Goal: Find specific page/section: Find specific page/section

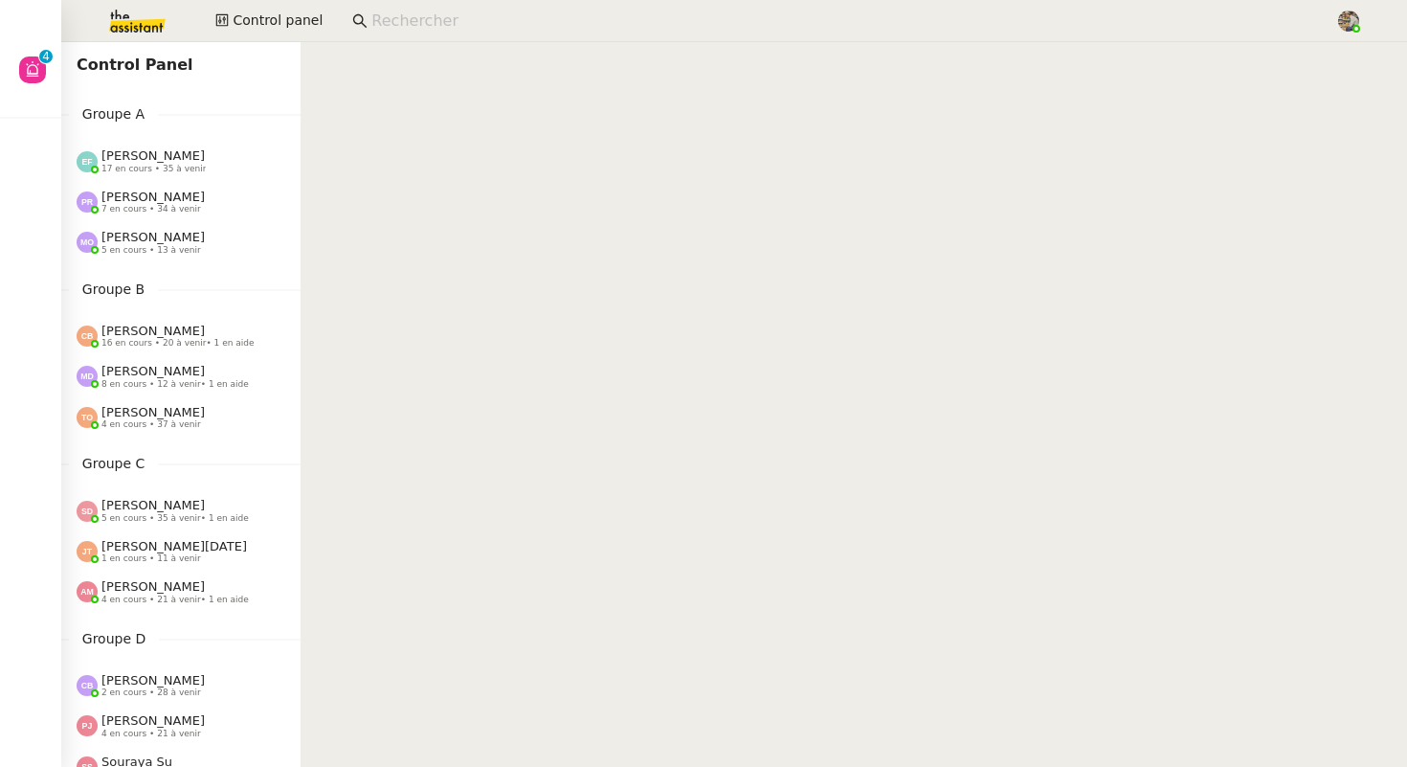
click at [402, 13] on input at bounding box center [843, 22] width 945 height 26
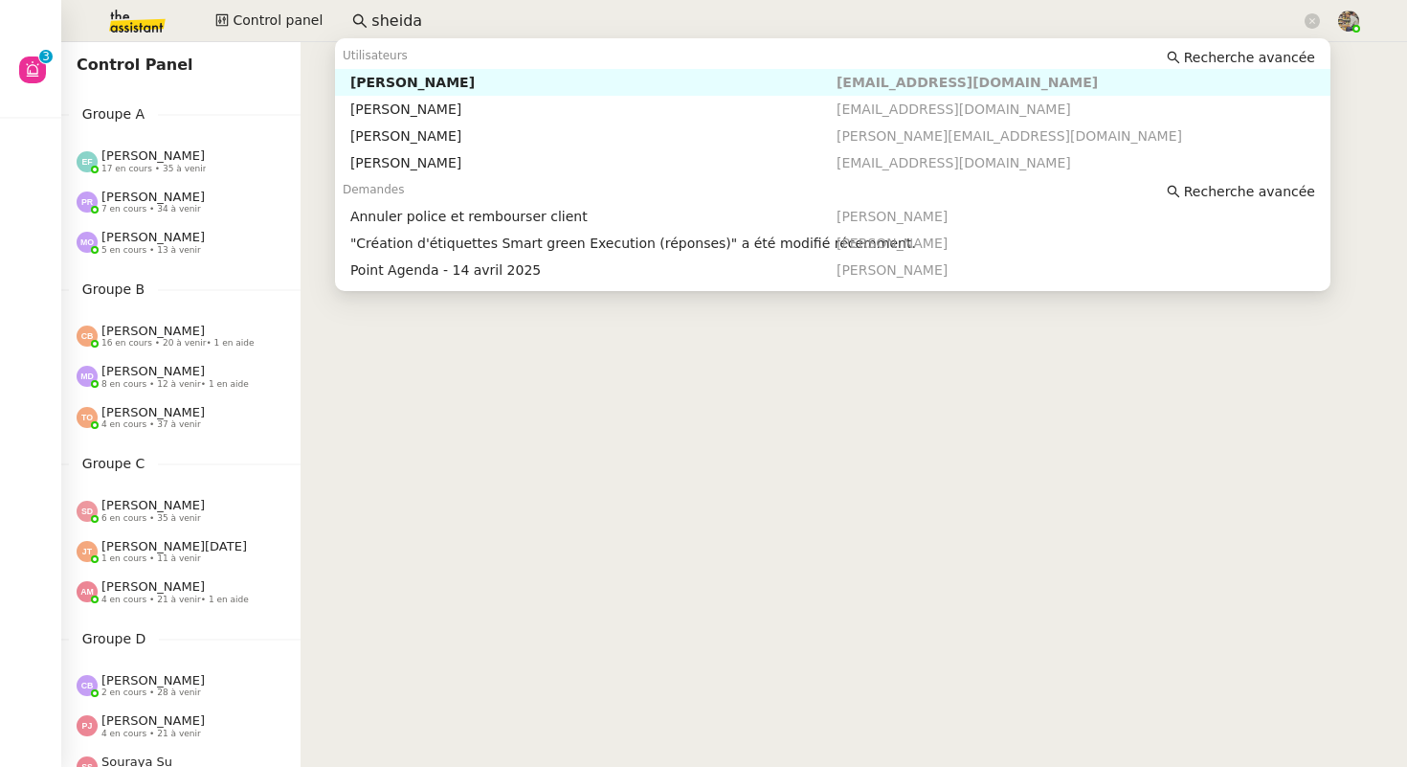
click at [420, 81] on div "[PERSON_NAME]" at bounding box center [593, 82] width 486 height 17
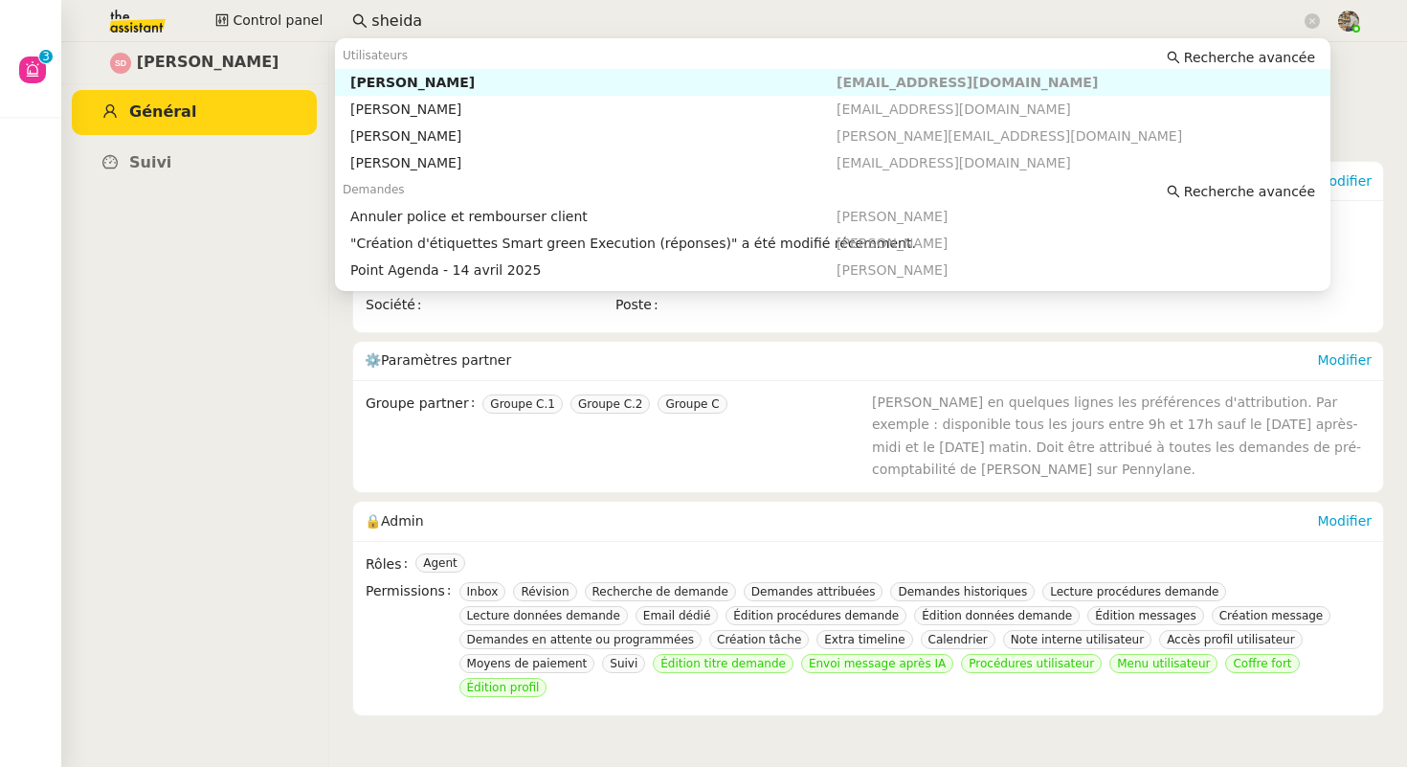
click at [400, 16] on input "sheida" at bounding box center [835, 22] width 929 height 26
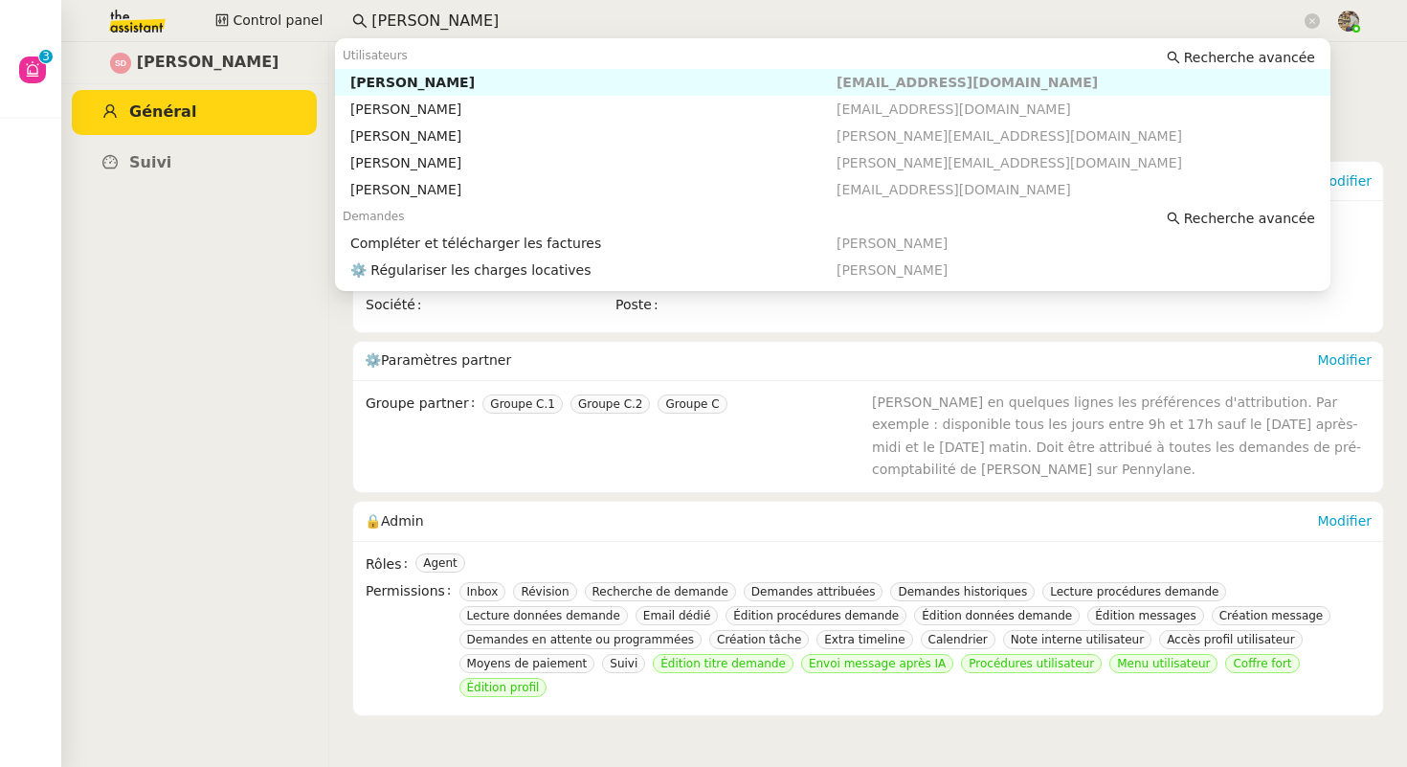
click at [407, 88] on div "[PERSON_NAME]" at bounding box center [593, 82] width 486 height 17
type input "[PERSON_NAME]"
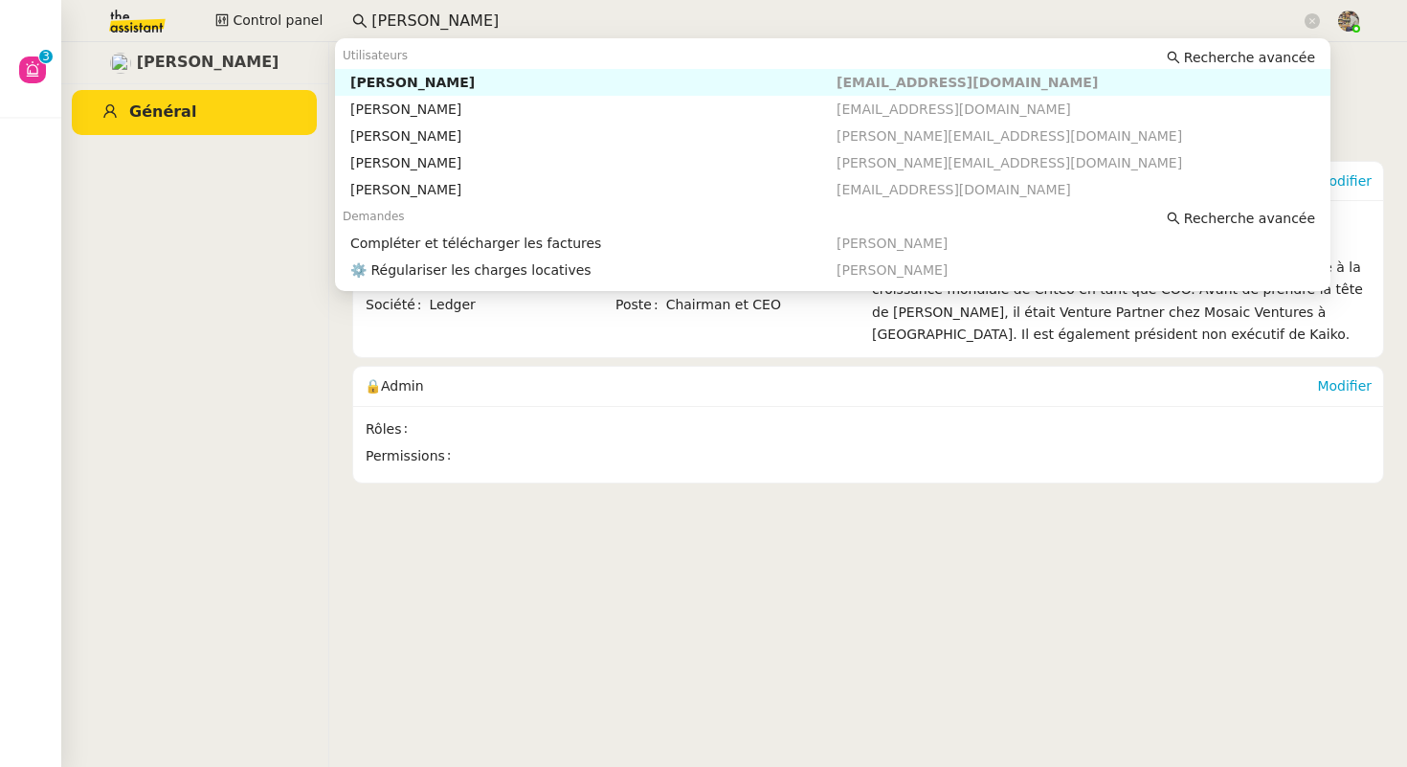
click at [458, 23] on input "[PERSON_NAME]" at bounding box center [835, 22] width 929 height 26
click at [444, 163] on div "[PERSON_NAME]" at bounding box center [593, 162] width 486 height 17
